Goal: Navigation & Orientation: Find specific page/section

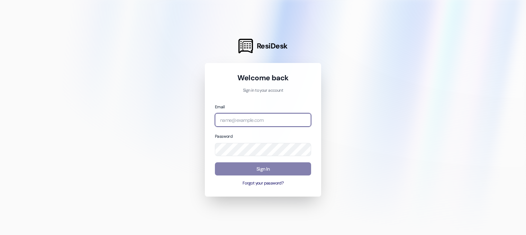
click at [237, 122] on input "email" at bounding box center [263, 119] width 96 height 13
type input "[EMAIL_ADDRESS][DOMAIN_NAME]"
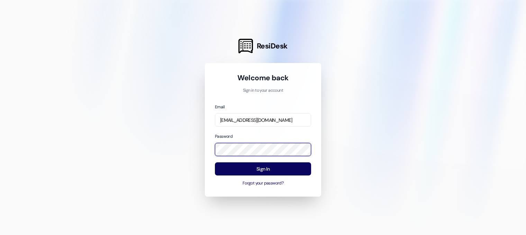
click at [179, 150] on div "ResiDesk Welcome back Sign in to your account Email [EMAIL_ADDRESS][DOMAIN_NAME…" at bounding box center [263, 117] width 526 height 235
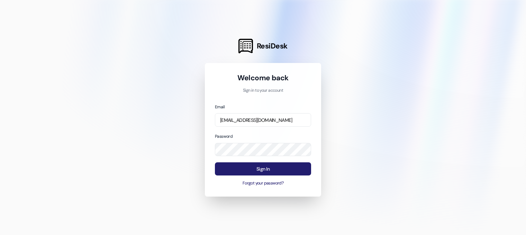
click at [262, 172] on button "Sign In" at bounding box center [263, 168] width 96 height 13
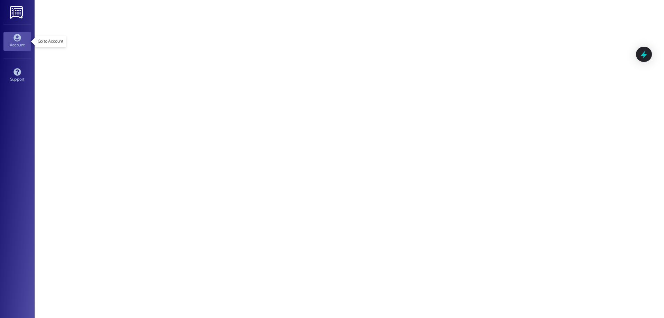
click at [18, 45] on div "Account" at bounding box center [17, 45] width 35 height 7
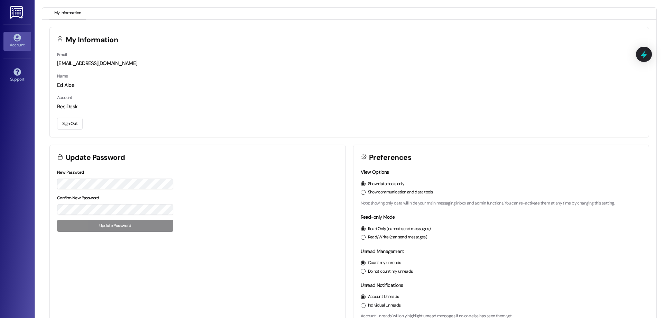
click at [16, 12] on img at bounding box center [17, 12] width 14 height 13
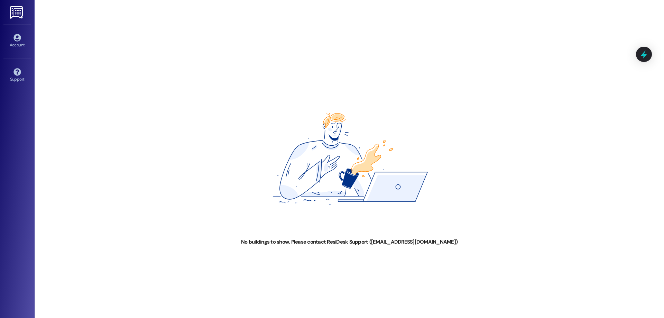
click at [13, 13] on img at bounding box center [17, 12] width 14 height 13
click at [18, 40] on icon at bounding box center [17, 38] width 8 height 8
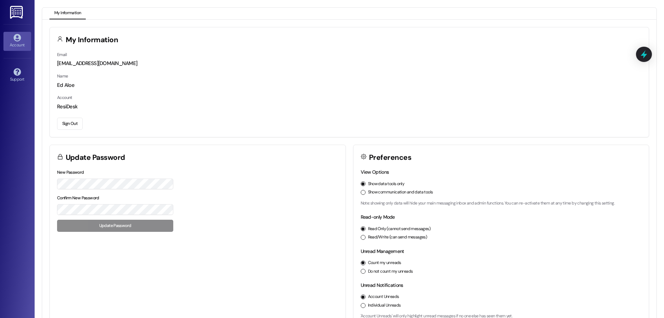
click at [14, 11] on img at bounding box center [17, 12] width 14 height 13
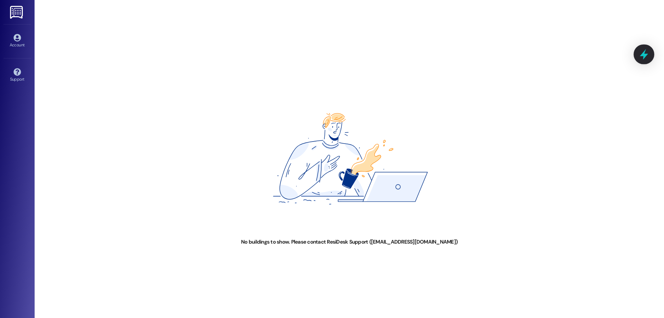
click at [642, 56] on icon at bounding box center [644, 54] width 8 height 11
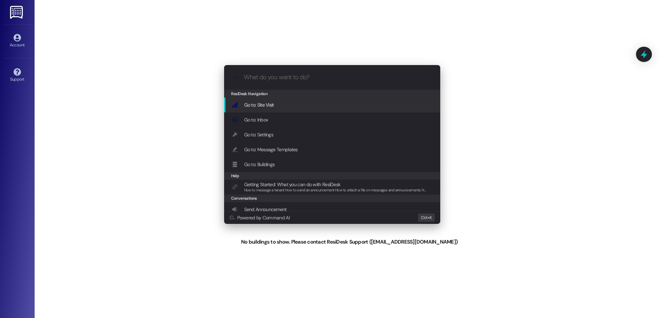
click at [601, 59] on div ".cls-1{fill:#0a055f;}.cls-2{fill:#0cc4c4;} resideskLogoBlueOrange ResiDesk Navi…" at bounding box center [332, 159] width 664 height 318
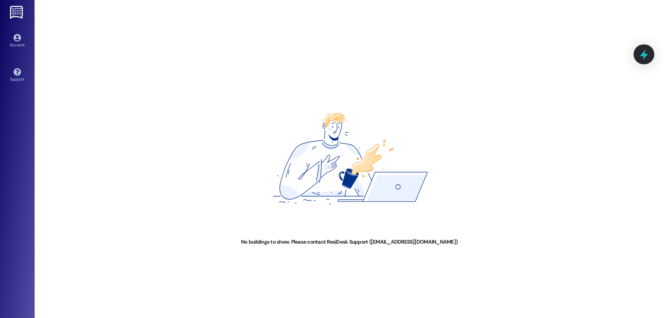
click at [642, 58] on icon at bounding box center [644, 54] width 12 height 12
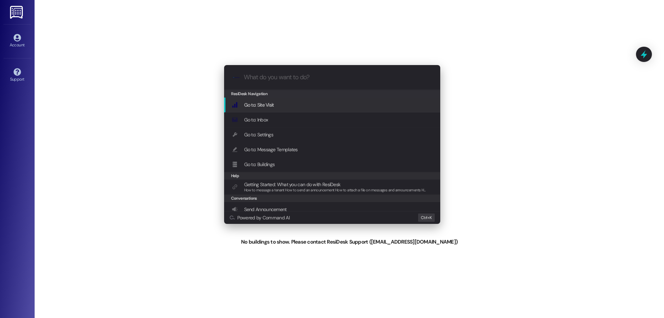
click at [264, 102] on span "Go to: Site Visit" at bounding box center [259, 105] width 30 height 6
